Goal: Task Accomplishment & Management: Use online tool/utility

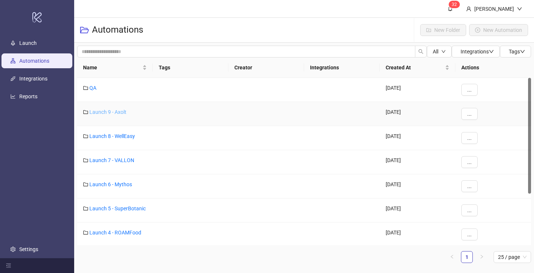
click at [108, 112] on link "Launch 9 - Axolt" at bounding box center [107, 112] width 37 height 6
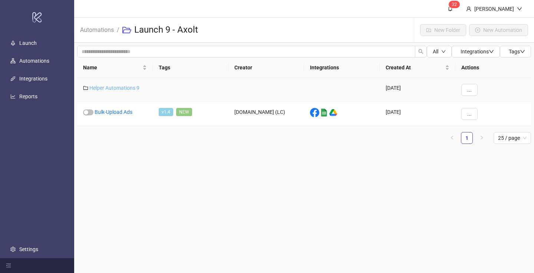
click at [115, 86] on link "Helper Automations 9" at bounding box center [114, 88] width 50 height 6
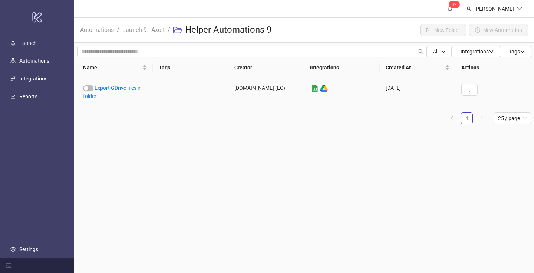
click at [115, 86] on link "Export GDrive files in folder" at bounding box center [112, 92] width 59 height 14
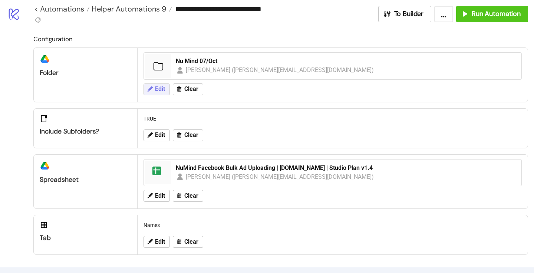
click at [153, 87] on button "Edit" at bounding box center [157, 89] width 26 height 12
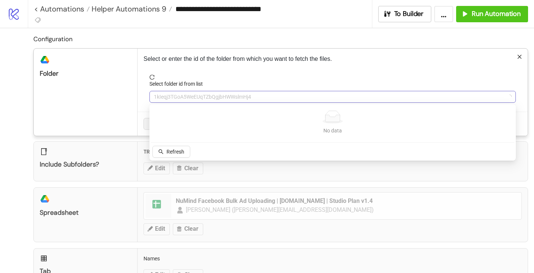
click at [166, 94] on span "1kIeqj3TGoA5WeEUqTZbQgjbHWWslmHj4" at bounding box center [333, 96] width 358 height 11
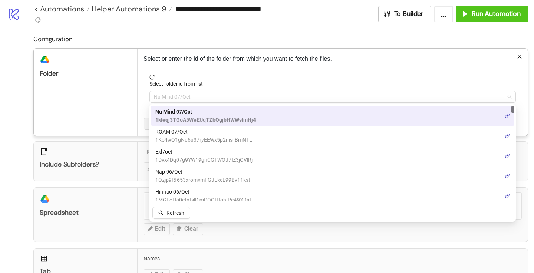
click at [166, 94] on span "Nu Mind 07/Oct" at bounding box center [333, 96] width 358 height 11
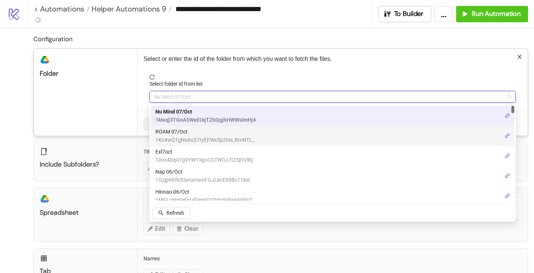
click at [176, 131] on span "ROAM 07/Oct" at bounding box center [204, 132] width 99 height 8
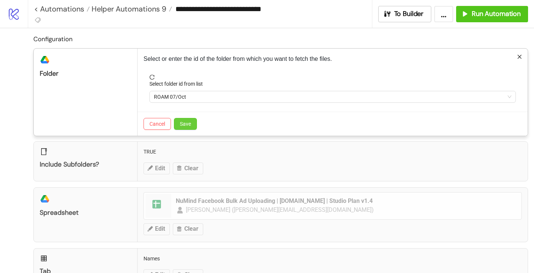
click at [184, 121] on span "Save" at bounding box center [185, 124] width 11 height 6
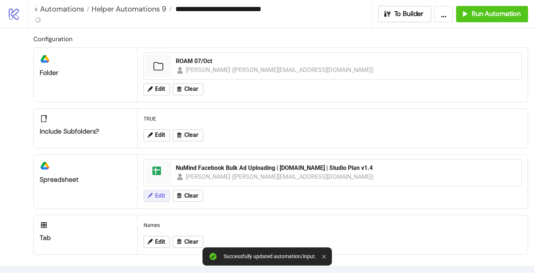
click at [160, 198] on span "Edit" at bounding box center [160, 196] width 10 height 7
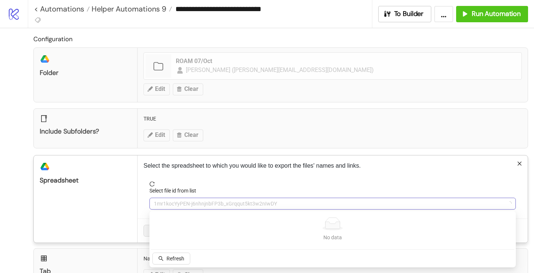
click at [184, 199] on span "1mr1kocYyPEN-j6nhnjnbFP3b_xGrqqut5kt3w2nIwDY" at bounding box center [333, 203] width 358 height 11
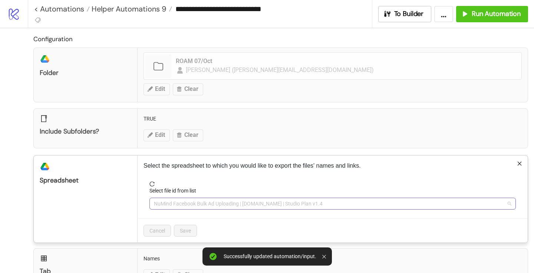
click at [179, 203] on span "NuMind Facebook Bulk Ad Uploading | [DOMAIN_NAME] | Studio Plan v1.4" at bounding box center [333, 203] width 358 height 11
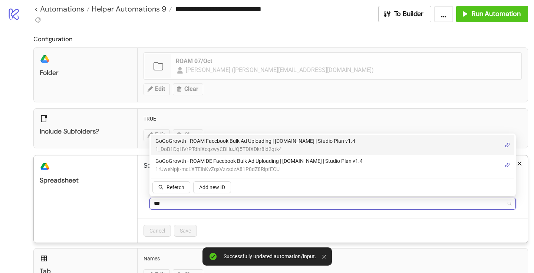
type input "****"
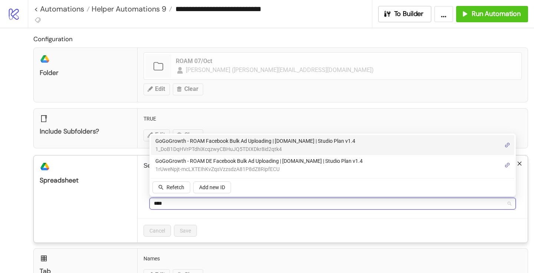
click at [213, 143] on span "GoGoGrowth - ROAM Facebook Bulk Ad Uploading | [DOMAIN_NAME] | Studio Plan v1.4" at bounding box center [255, 141] width 200 height 8
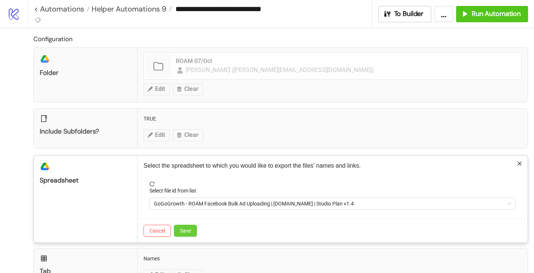
click at [190, 232] on span "Save" at bounding box center [185, 231] width 11 height 6
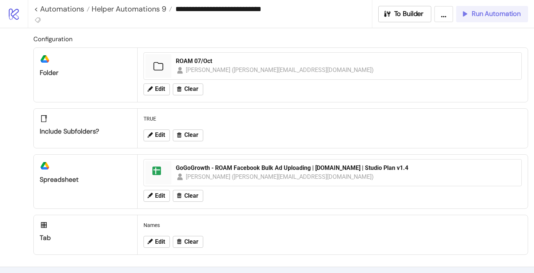
click at [488, 12] on span "Run Automation" at bounding box center [496, 14] width 49 height 9
